Goal: Task Accomplishment & Management: Manage account settings

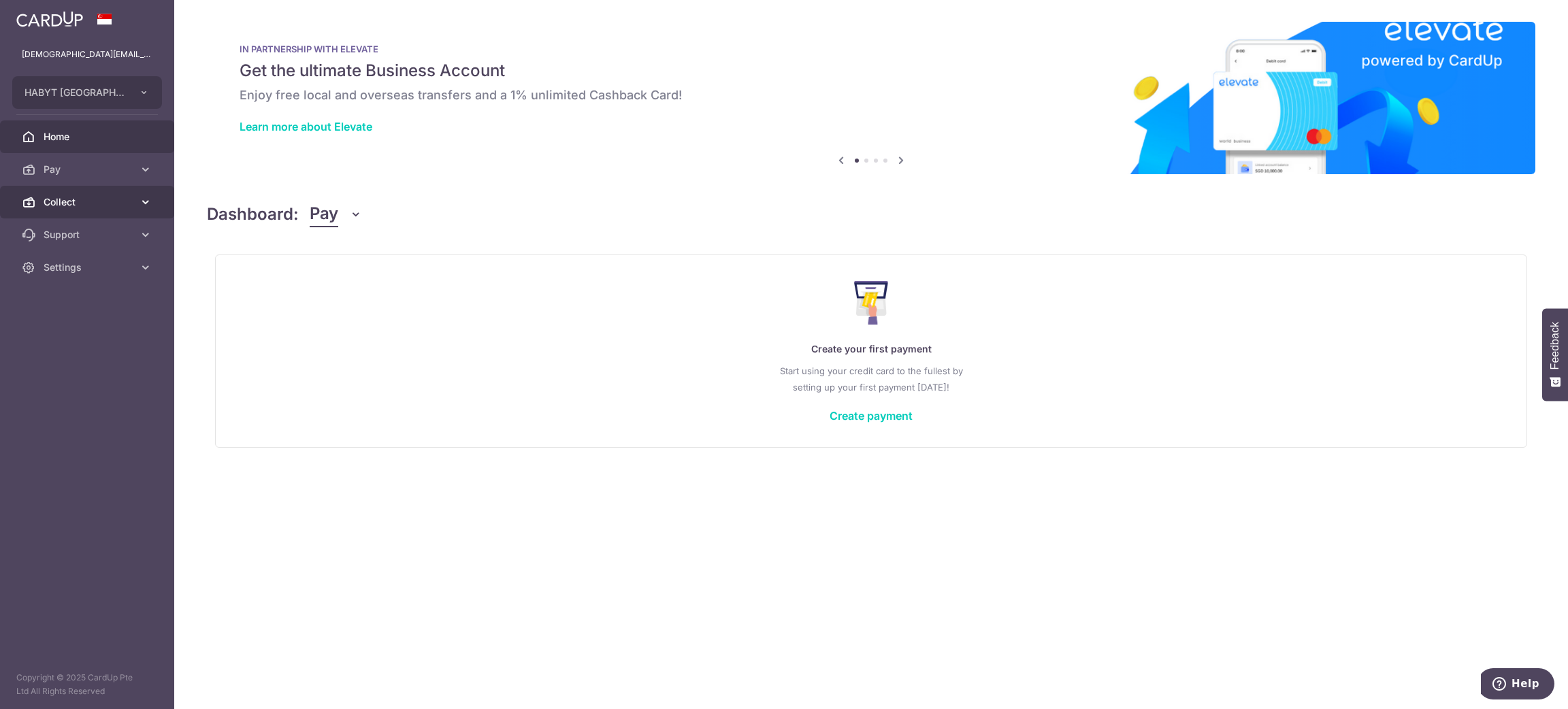
click at [147, 203] on icon at bounding box center [145, 202] width 14 height 14
click at [72, 231] on span "Dashboard" at bounding box center [87, 235] width 89 height 14
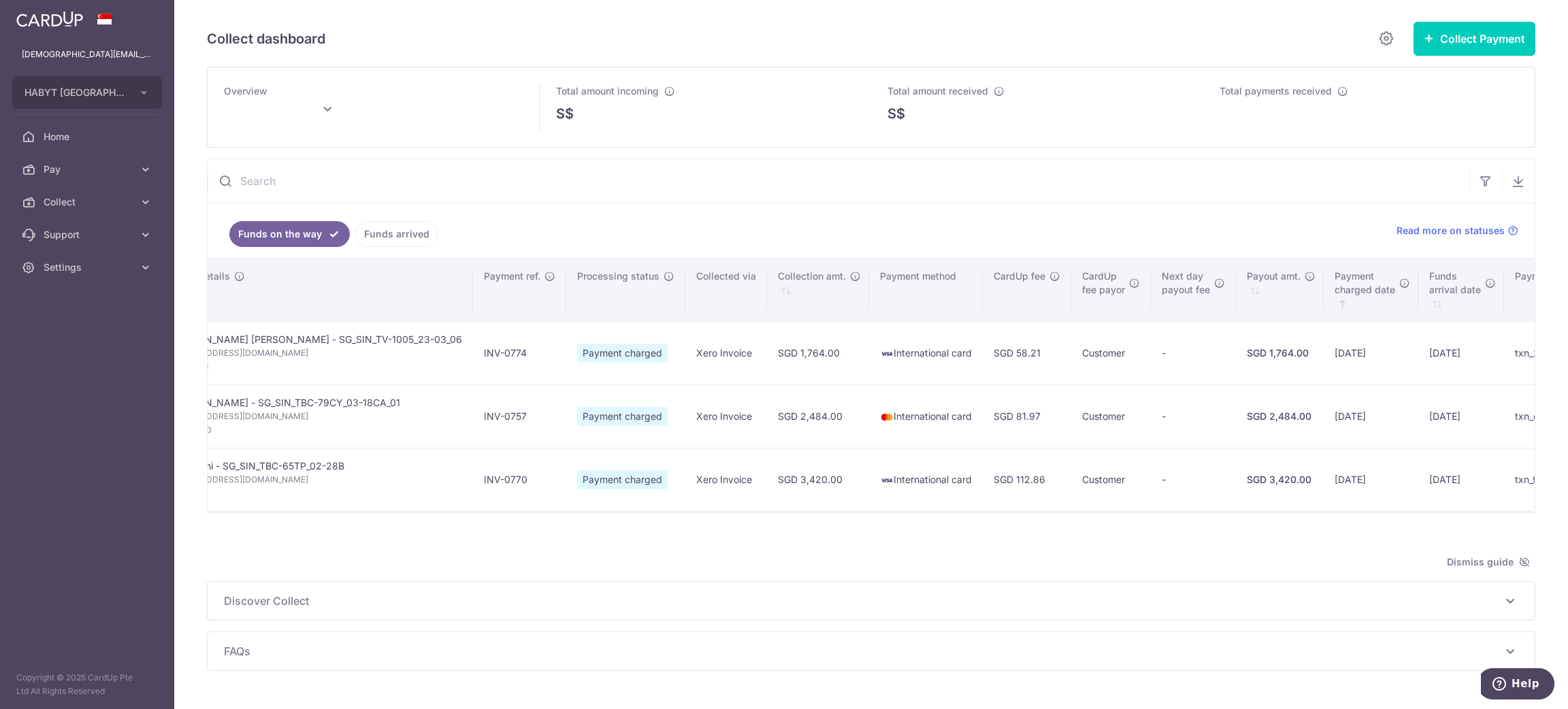
scroll to position [0, 376]
type input "[DATE]"
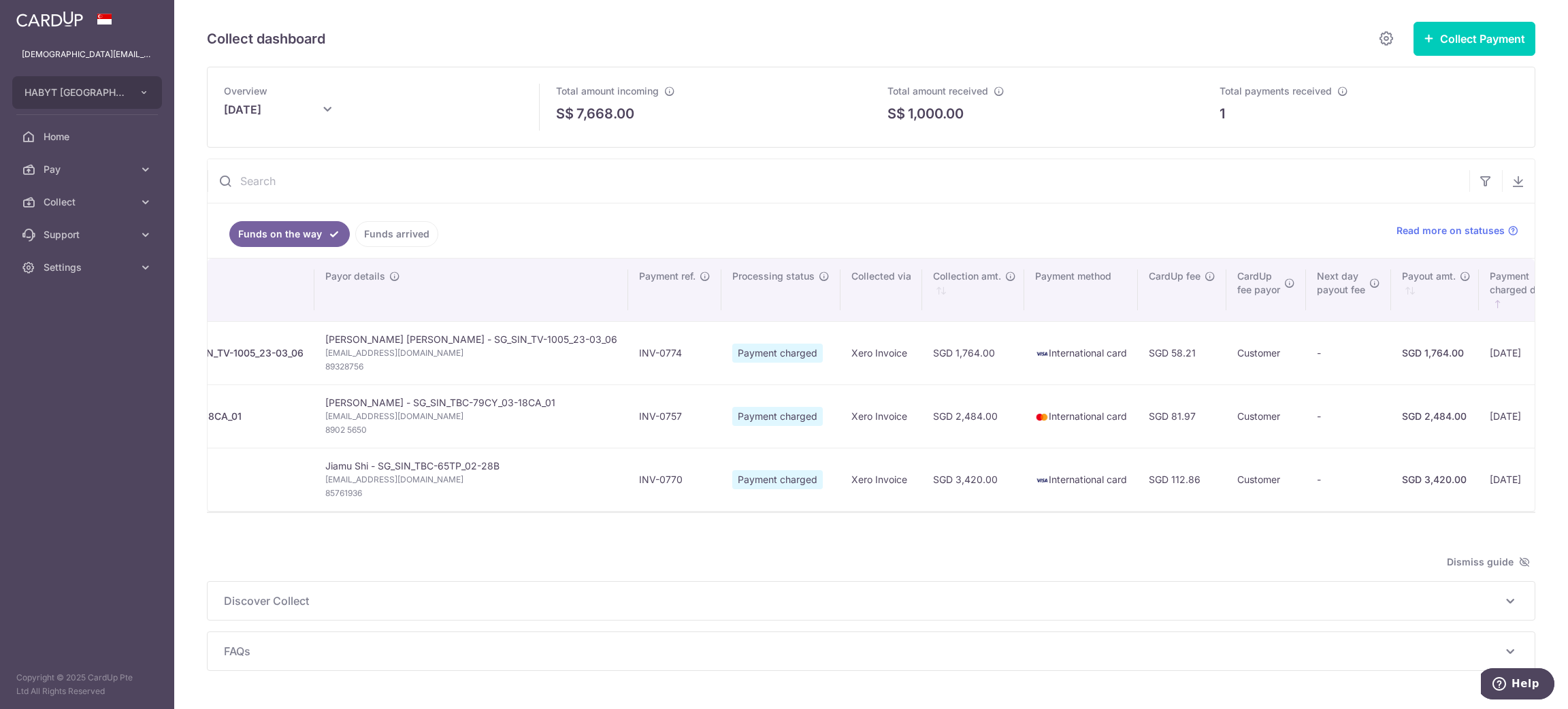
scroll to position [0, 218]
click at [81, 269] on span "Settings" at bounding box center [87, 267] width 89 height 14
click at [88, 320] on link "Logout" at bounding box center [86, 332] width 174 height 32
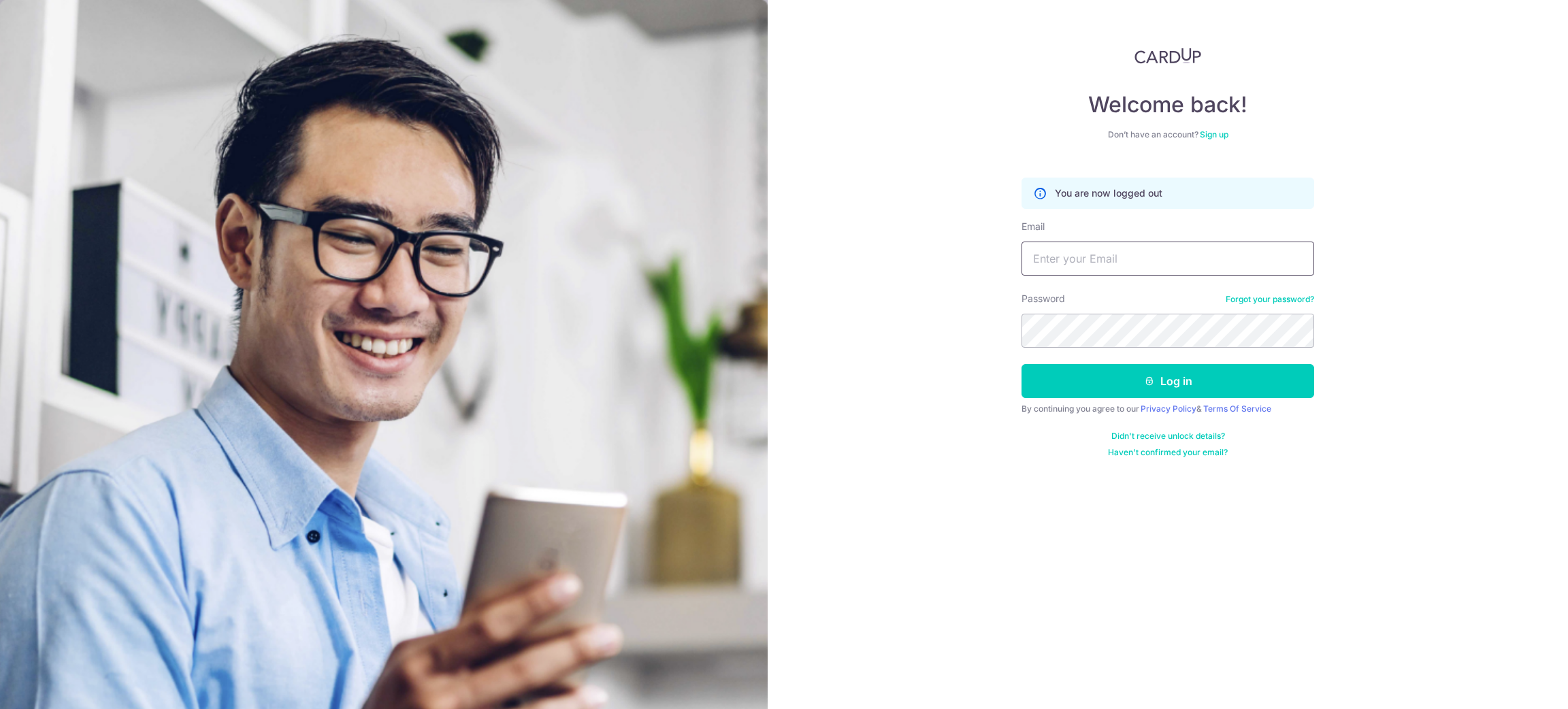
click at [1115, 263] on input "Email" at bounding box center [1167, 258] width 293 height 34
